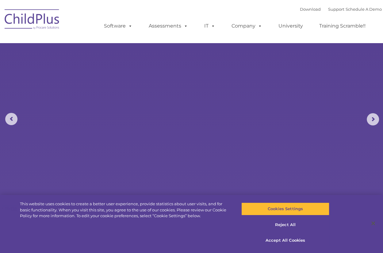
select select "MEDIUM"
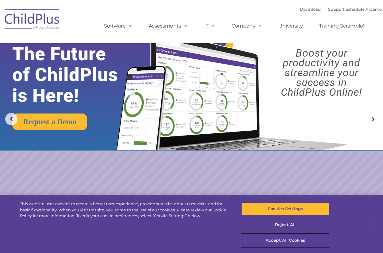
click at [287, 239] on button "Accept All Cookies" at bounding box center [285, 240] width 88 height 13
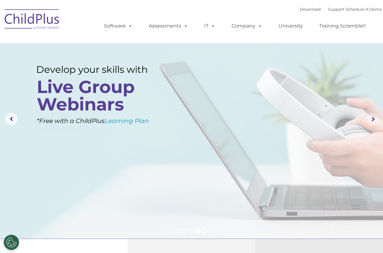
click at [371, 121] on rs-arrow at bounding box center [373, 119] width 12 height 12
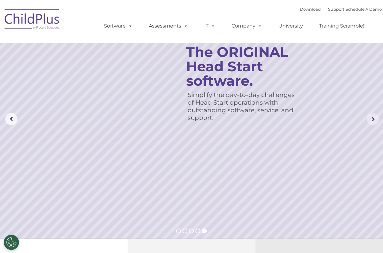
click at [371, 121] on rs-arrow at bounding box center [373, 119] width 12 height 12
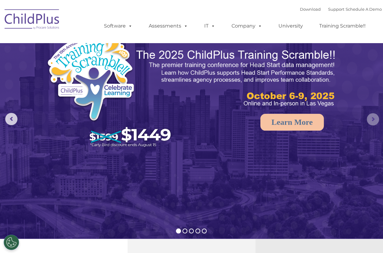
click at [371, 121] on rs-arrow at bounding box center [373, 119] width 12 height 12
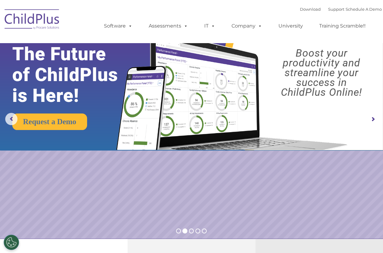
click at [371, 121] on rs-arrow at bounding box center [373, 119] width 12 height 12
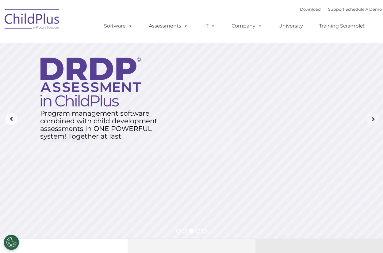
click at [371, 121] on rs-arrow at bounding box center [373, 119] width 12 height 12
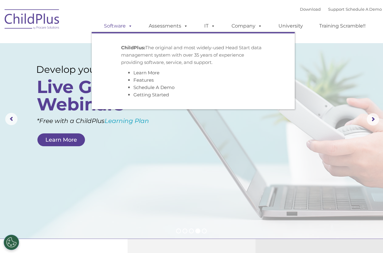
click at [119, 26] on link "Software" at bounding box center [118, 26] width 41 height 12
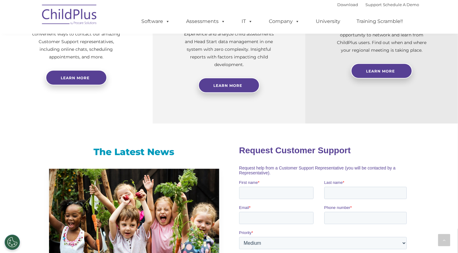
scroll to position [281, 0]
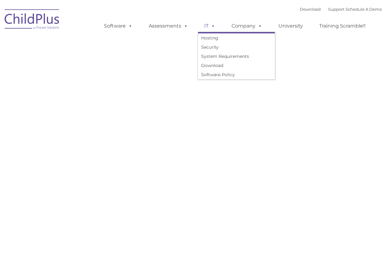
type input ""
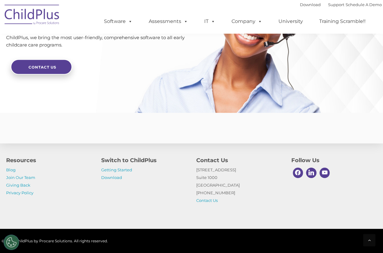
scroll to position [1481, 0]
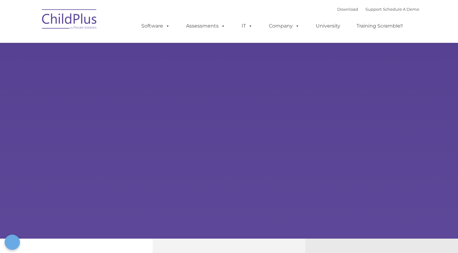
type input ""
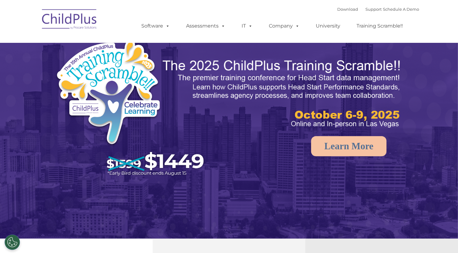
select select "MEDIUM"
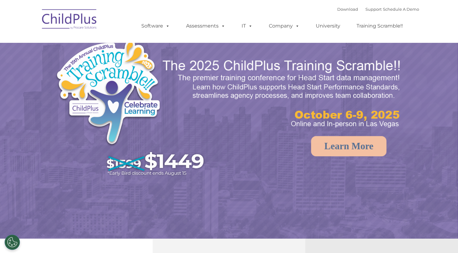
select select "MEDIUM"
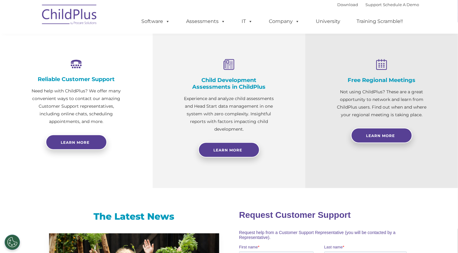
scroll to position [216, 0]
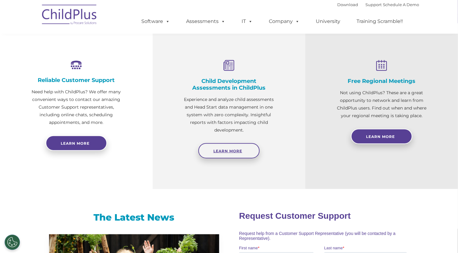
click at [241, 150] on span "Learn More" at bounding box center [227, 151] width 29 height 5
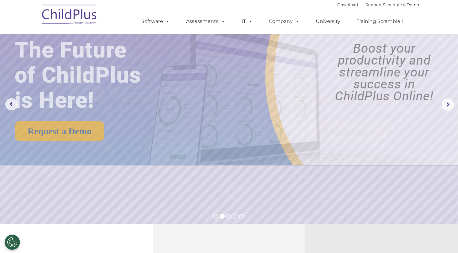
scroll to position [0, 0]
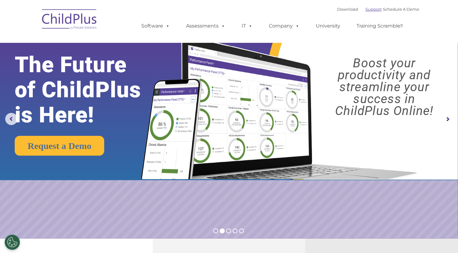
click at [369, 10] on link "Support" at bounding box center [373, 9] width 16 height 5
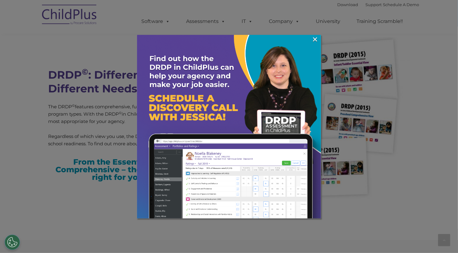
scroll to position [1514, 0]
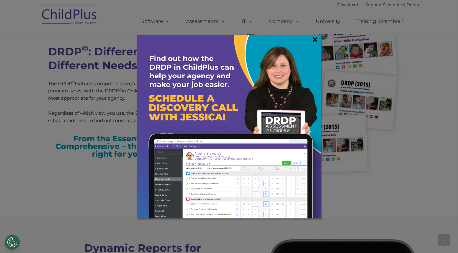
click at [315, 37] on link "×" at bounding box center [314, 39] width 7 height 6
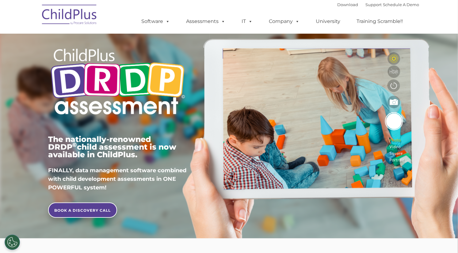
scroll to position [0, 0]
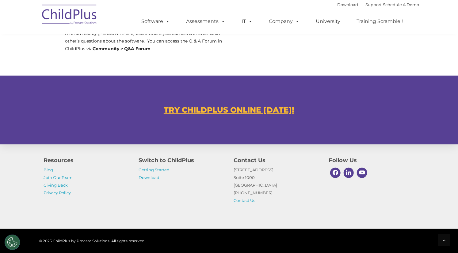
scroll to position [326, 0]
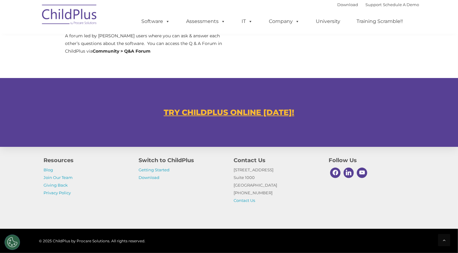
click at [246, 117] on div "TRY CHILDPLUS ONLINE [DATE]!" at bounding box center [229, 108] width 380 height 37
click at [222, 118] on div "TRY CHILDPLUS ONLINE [DATE]!" at bounding box center [229, 108] width 380 height 37
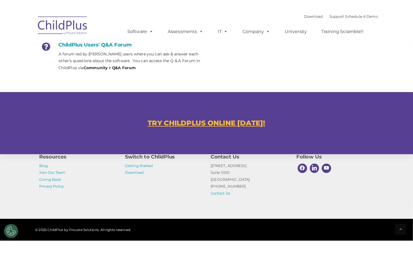
scroll to position [316, 0]
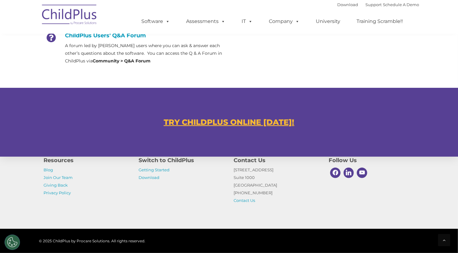
click at [222, 119] on u "TRY CHILDPLUS ONLINE TODAY!" at bounding box center [229, 122] width 131 height 9
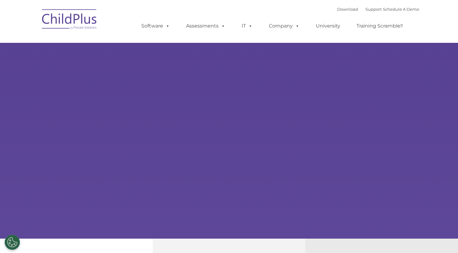
type input ""
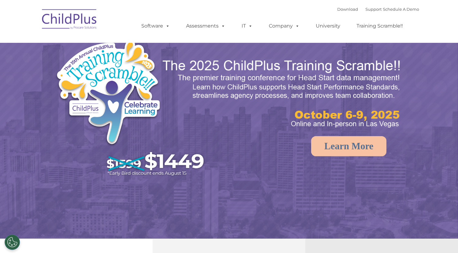
select select "MEDIUM"
